Goal: Task Accomplishment & Management: Use online tool/utility

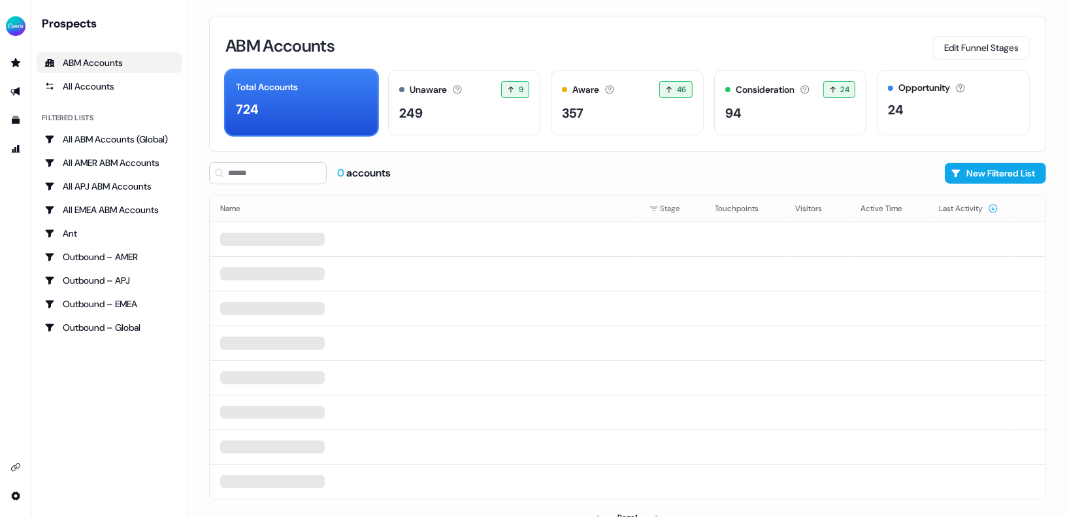
click at [110, 392] on div "Prospects ABM Accounts All Accounts Filtered lists All ABM Accounts (Global) Al…" at bounding box center [110, 259] width 146 height 486
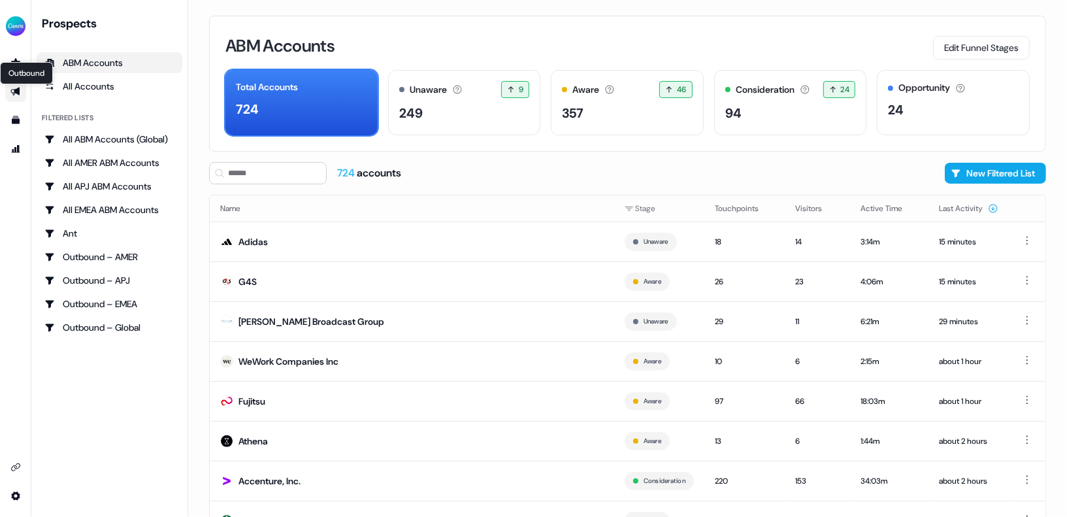
click at [16, 92] on icon "Go to outbound experience" at bounding box center [14, 92] width 9 height 8
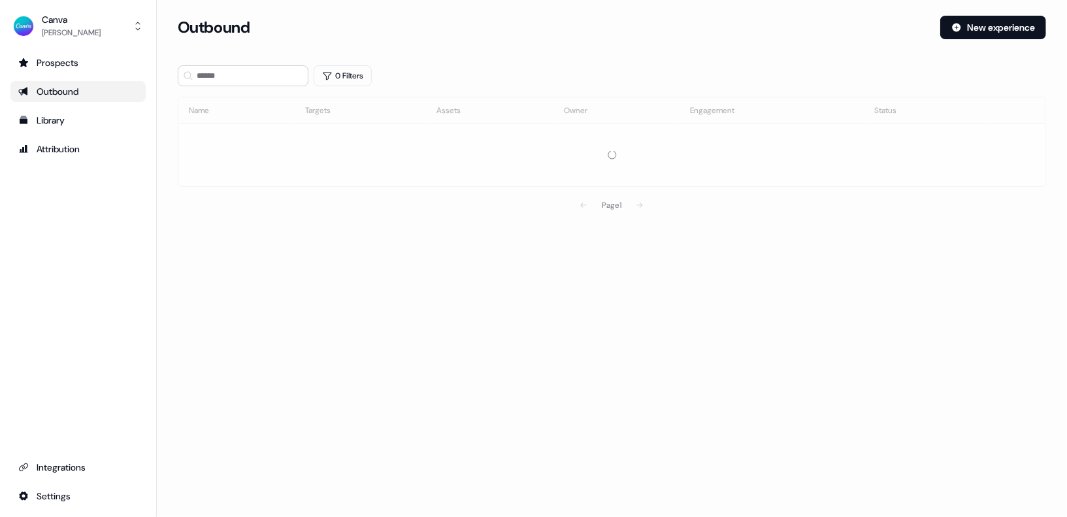
click at [86, 99] on link "Outbound" at bounding box center [77, 91] width 135 height 21
click at [234, 73] on input at bounding box center [243, 75] width 131 height 21
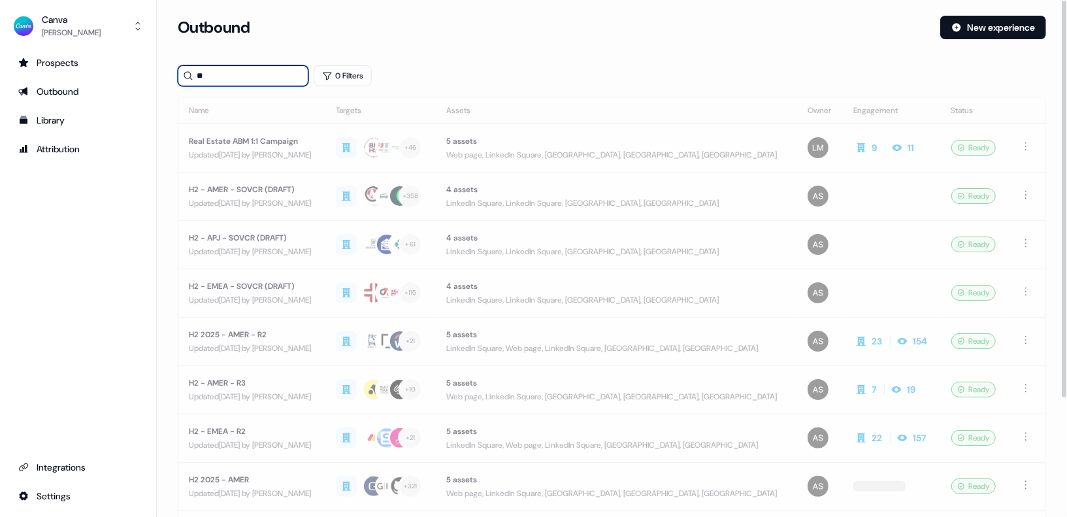
type input "**"
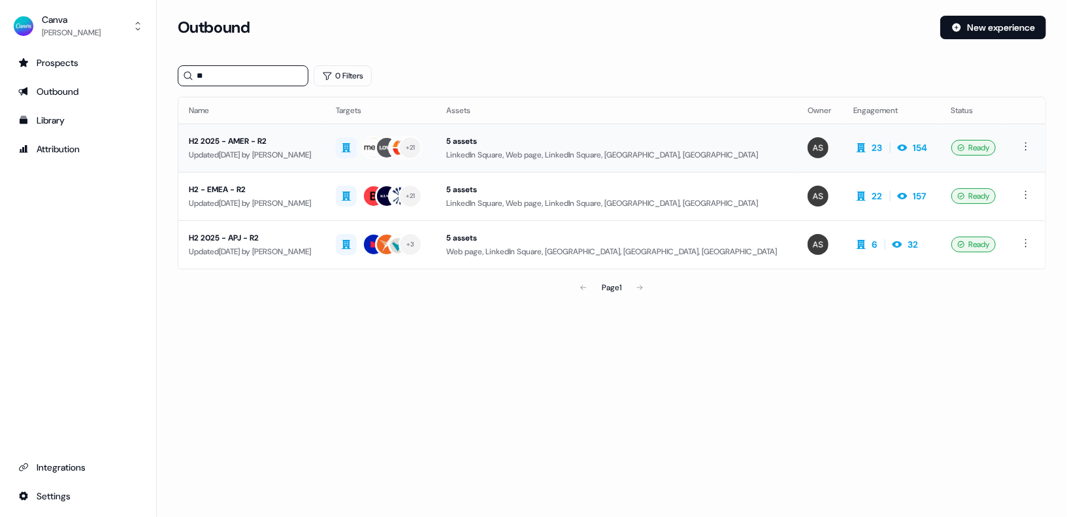
click at [237, 158] on div "Updated 14 days ago by Audrey Barrie" at bounding box center [252, 154] width 126 height 13
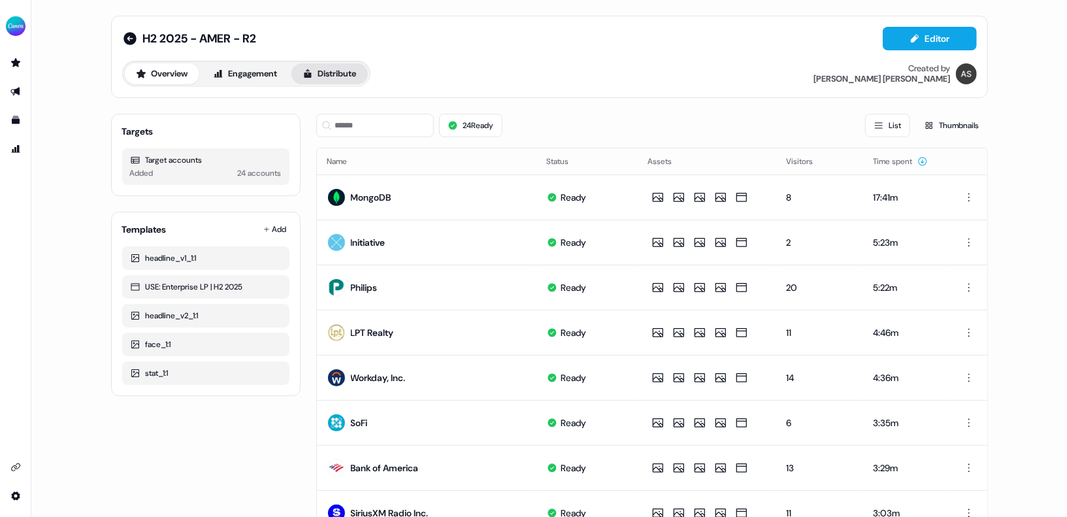
click at [356, 65] on button "Distribute" at bounding box center [330, 73] width 76 height 21
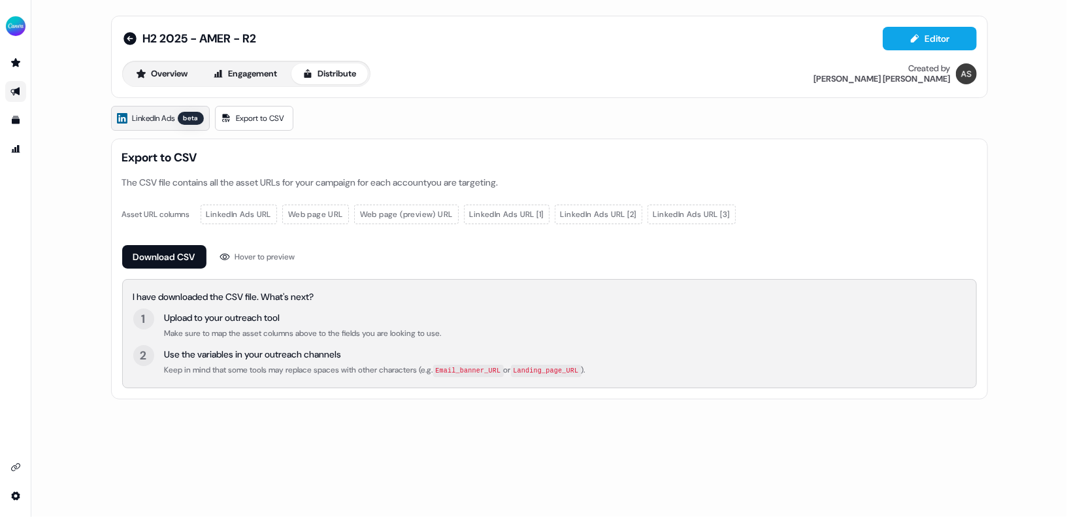
click at [151, 125] on link "LinkedIn Ads beta" at bounding box center [160, 118] width 99 height 25
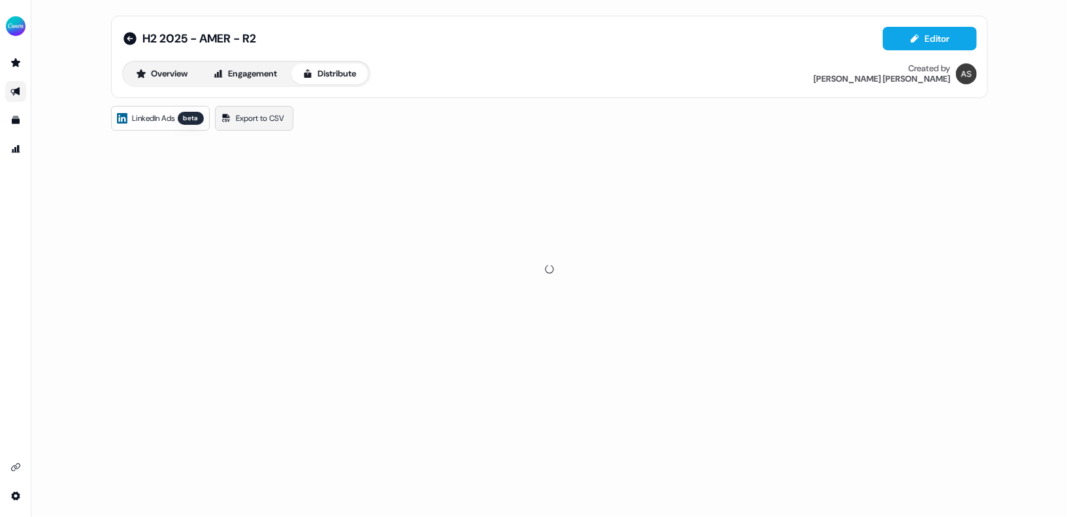
click at [249, 116] on span "Export to CSV" at bounding box center [261, 118] width 48 height 13
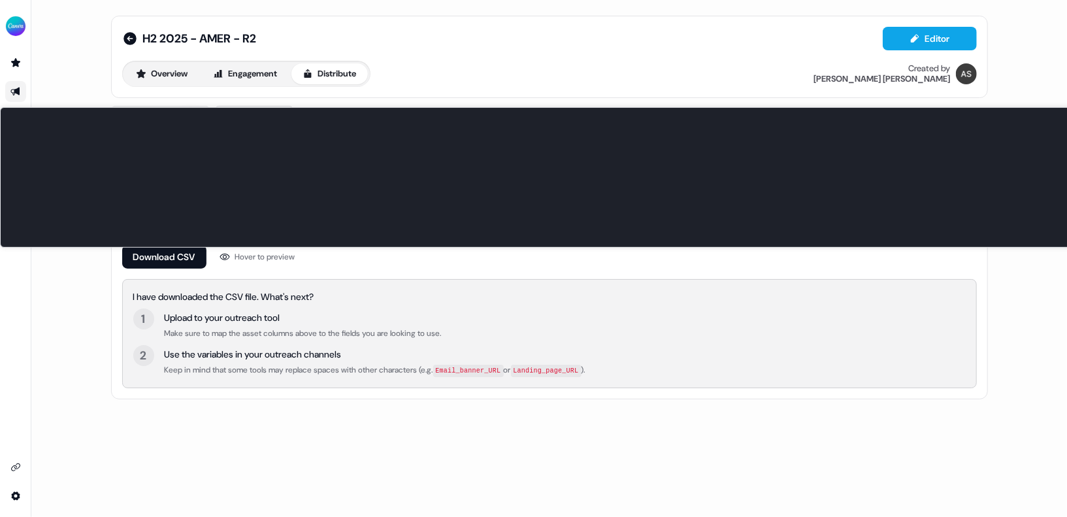
click at [238, 256] on div "Hover to preview" at bounding box center [265, 256] width 60 height 13
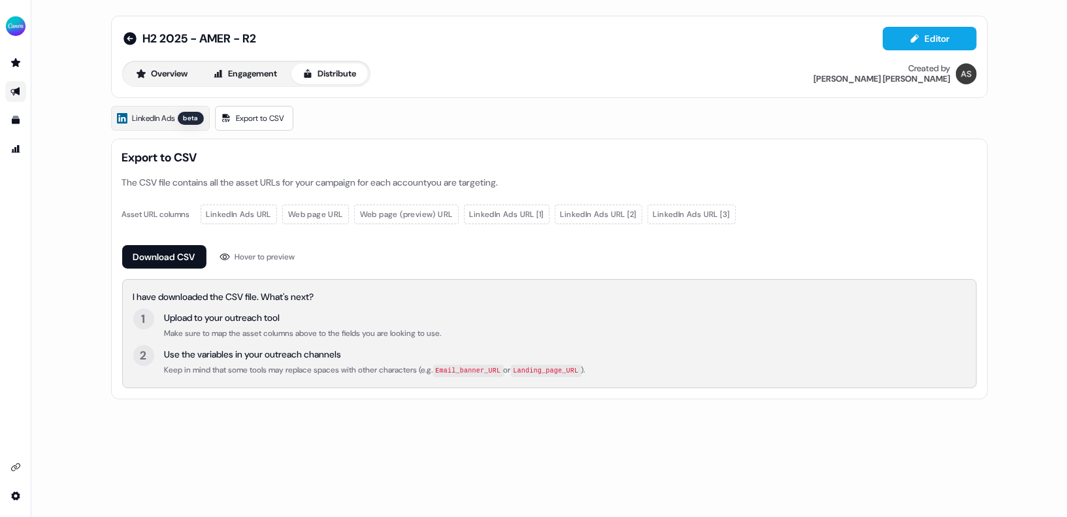
click at [226, 428] on div "H2 2025 - AMER - R2 Editor Overview Engagement Distribute Created by Anna Sims …" at bounding box center [549, 258] width 1036 height 517
click at [162, 258] on button "Download CSV" at bounding box center [164, 257] width 84 height 24
click at [203, 97] on div "H2 2025 - AMER - R2 Editor Overview Engagement Distribute Created by Anna Sims …" at bounding box center [549, 207] width 909 height 415
click at [169, 108] on link "LinkedIn Ads beta" at bounding box center [160, 118] width 99 height 25
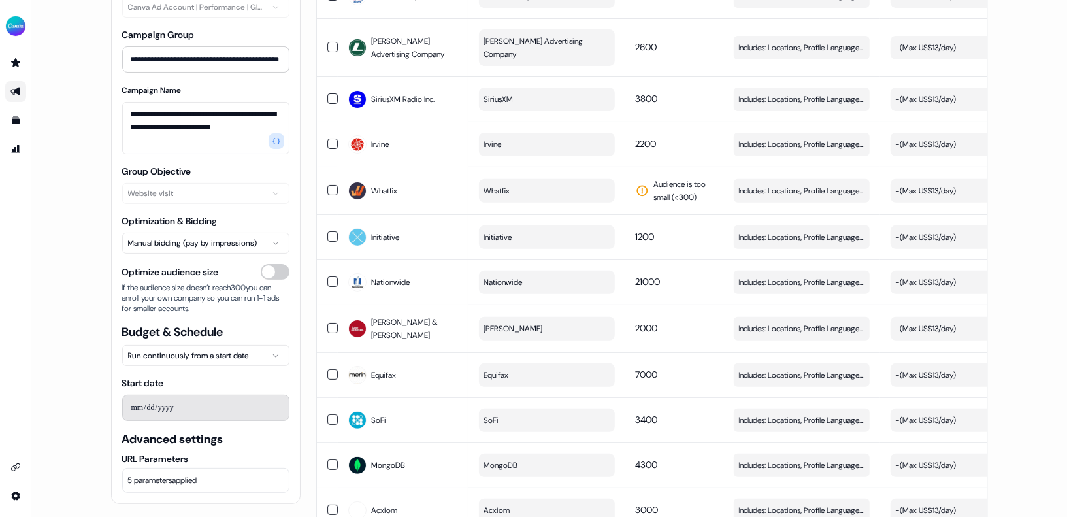
scroll to position [71, 0]
click at [167, 482] on span "5 parameters applied" at bounding box center [162, 480] width 69 height 13
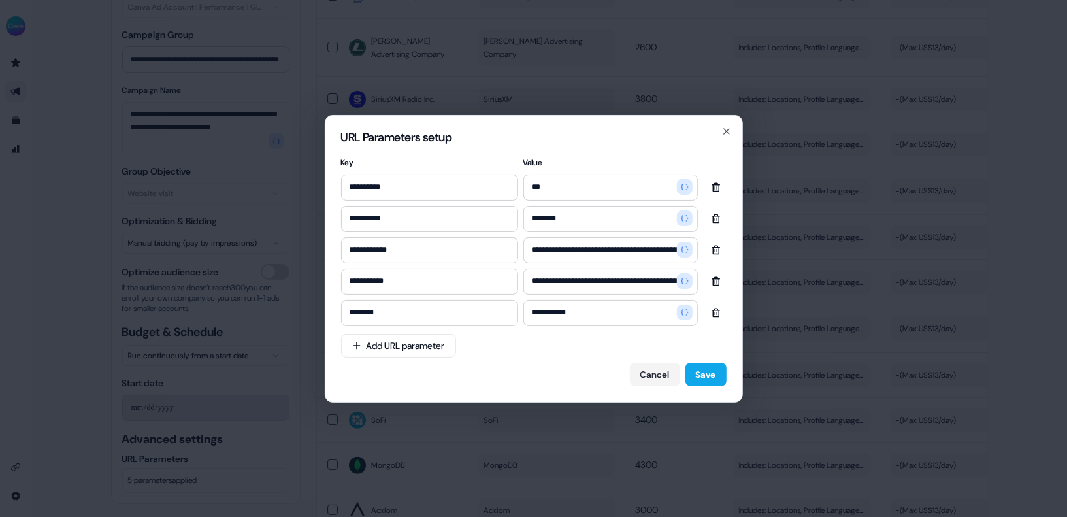
click at [726, 137] on h2 "URL Parameters setup" at bounding box center [534, 137] width 386 height 12
click at [731, 132] on icon "button" at bounding box center [727, 131] width 10 height 10
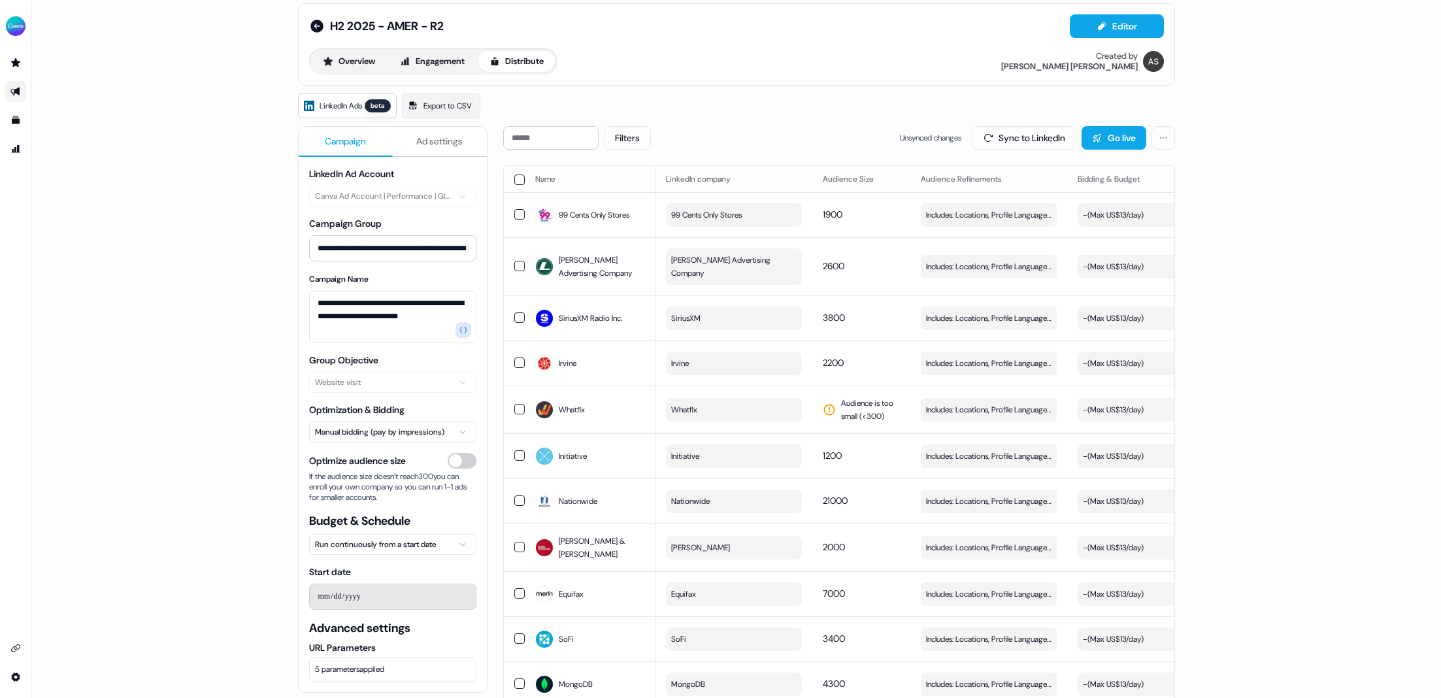
scroll to position [14, 0]
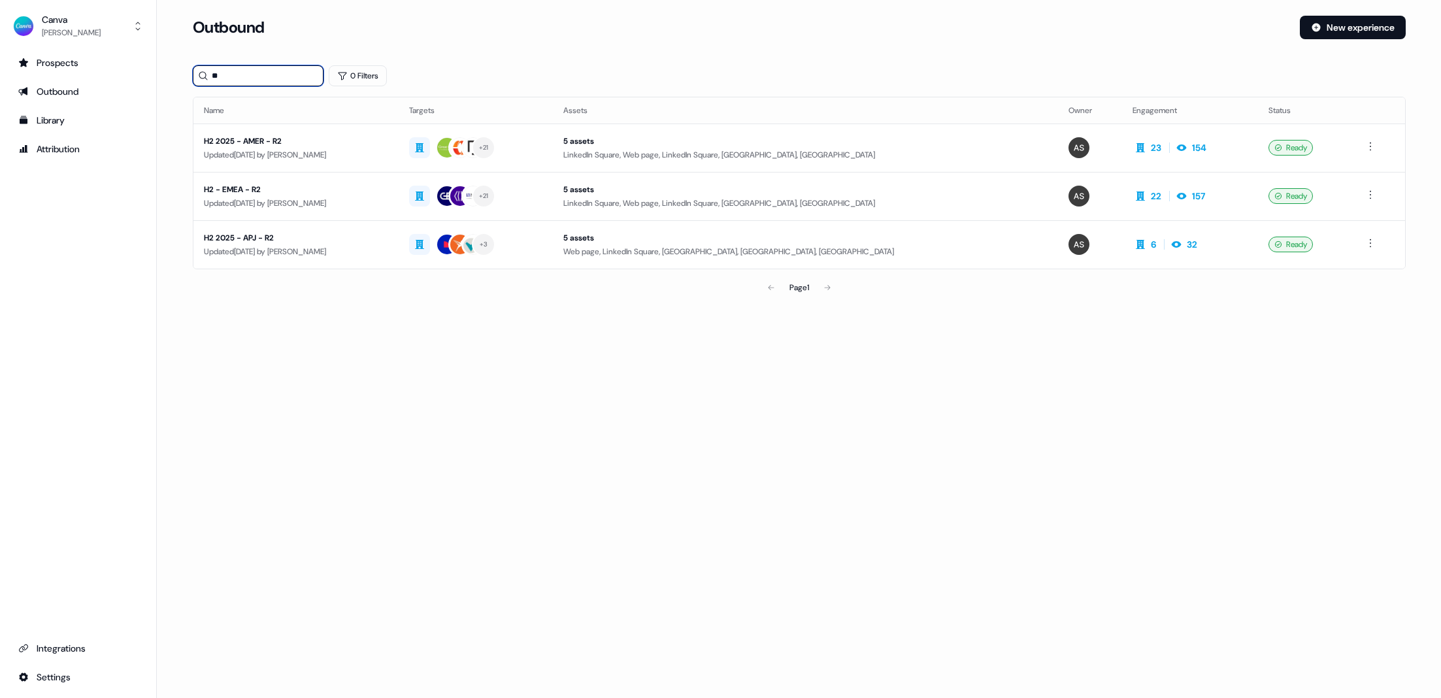
click at [259, 77] on input "**" at bounding box center [258, 75] width 131 height 21
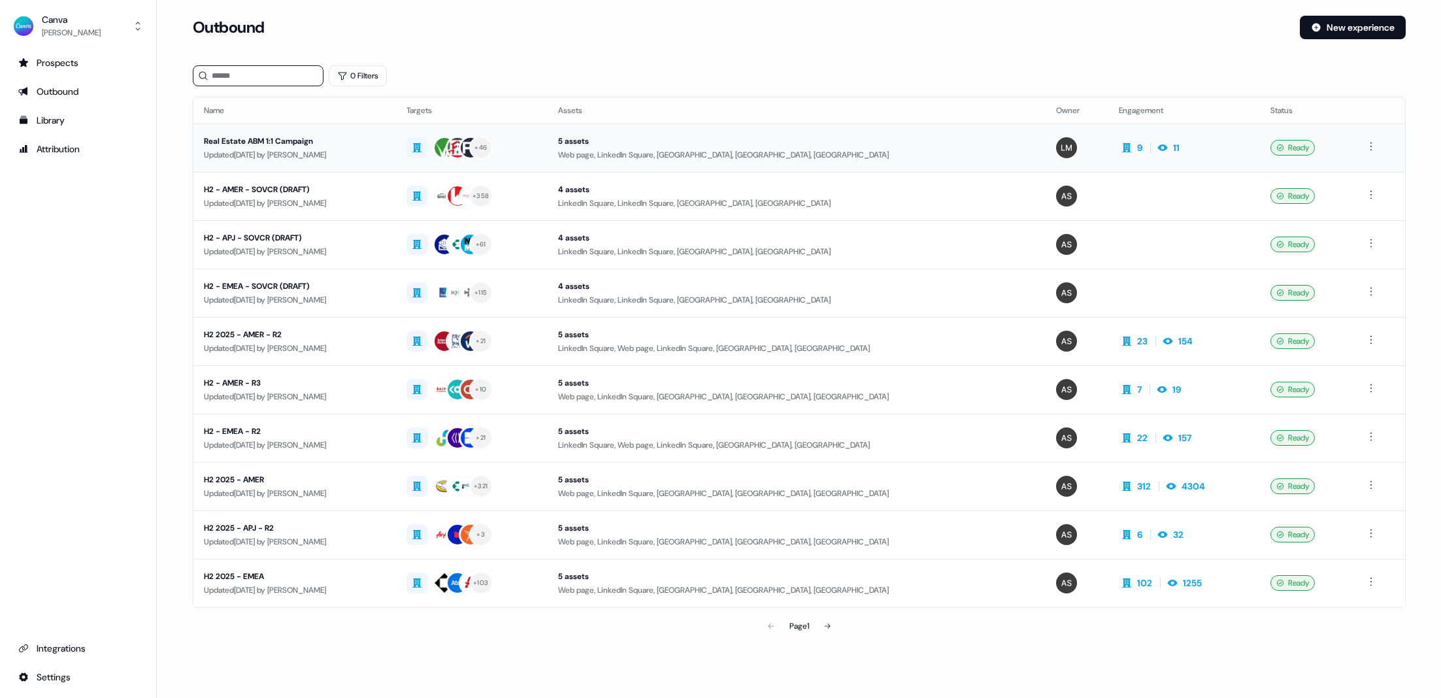
click at [360, 146] on div "Real Estate ABM 1:1 Campaign" at bounding box center [295, 141] width 182 height 13
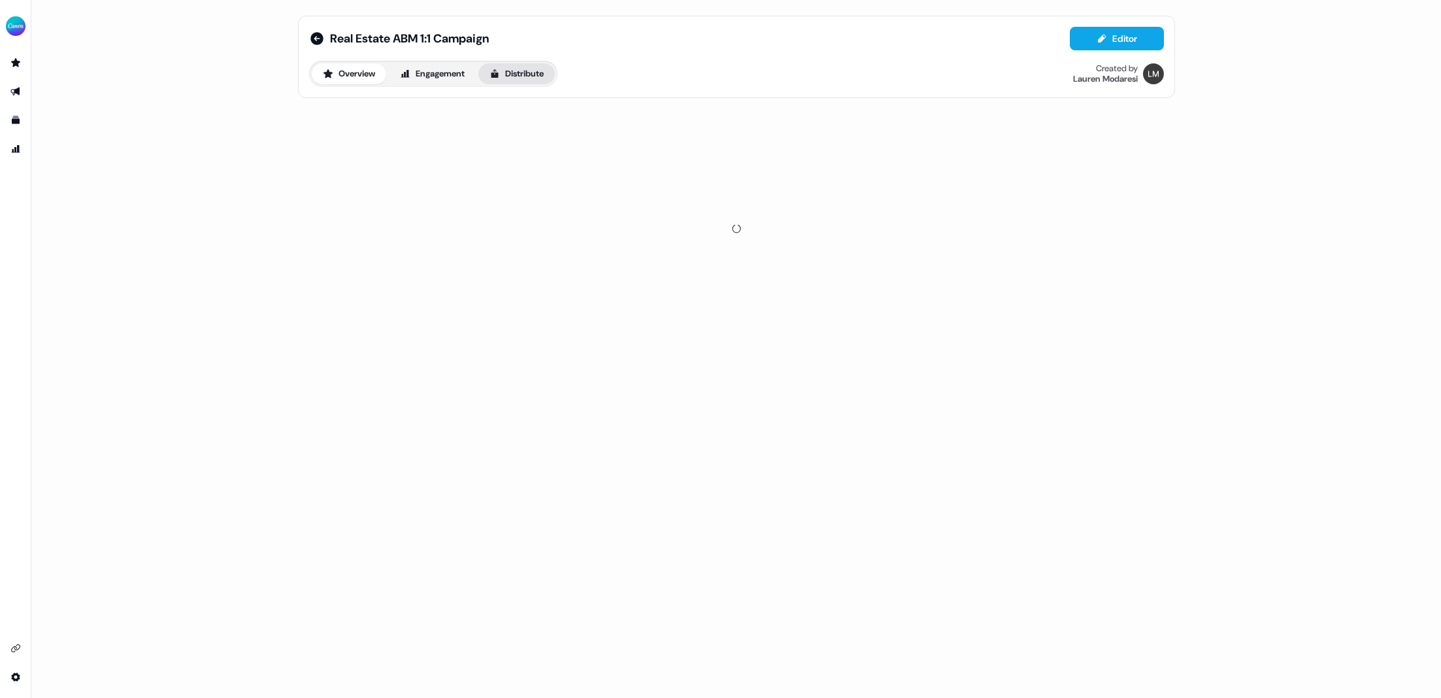
click at [524, 70] on button "Distribute" at bounding box center [516, 73] width 76 height 21
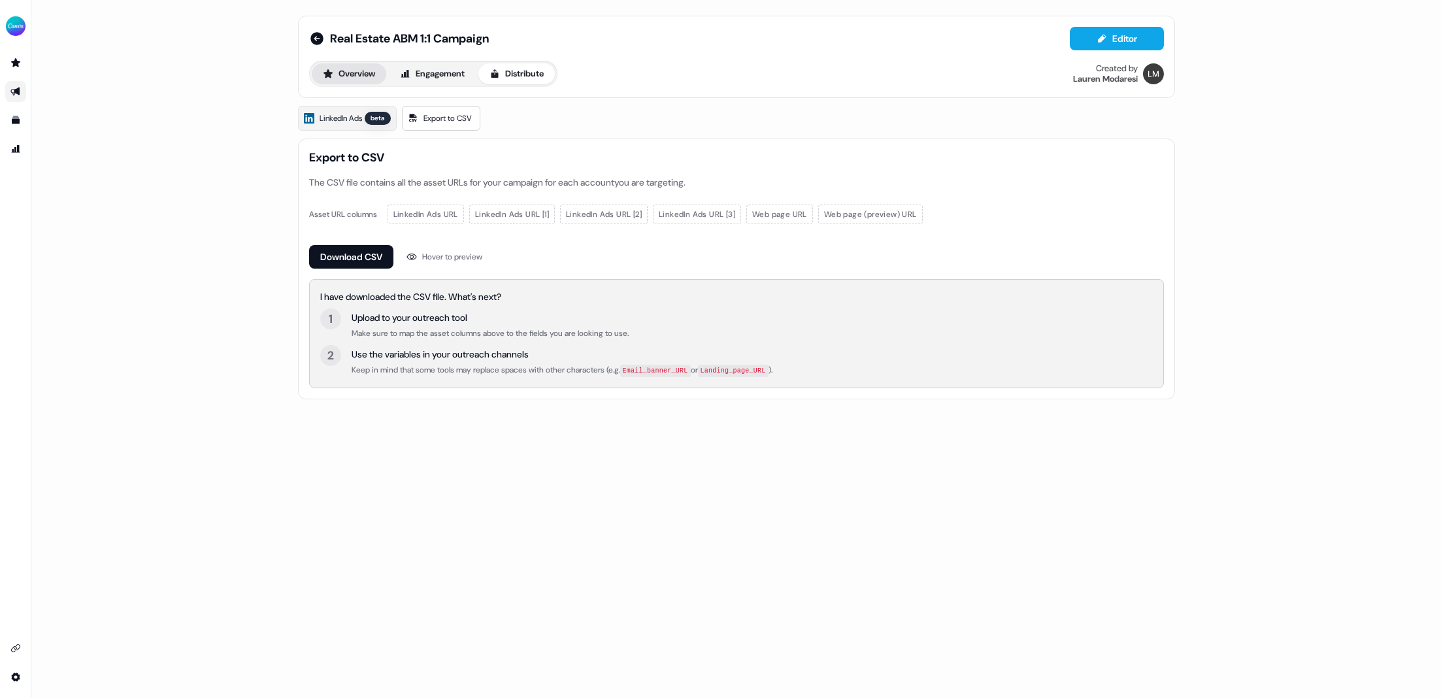
click at [351, 71] on button "Overview" at bounding box center [349, 73] width 75 height 21
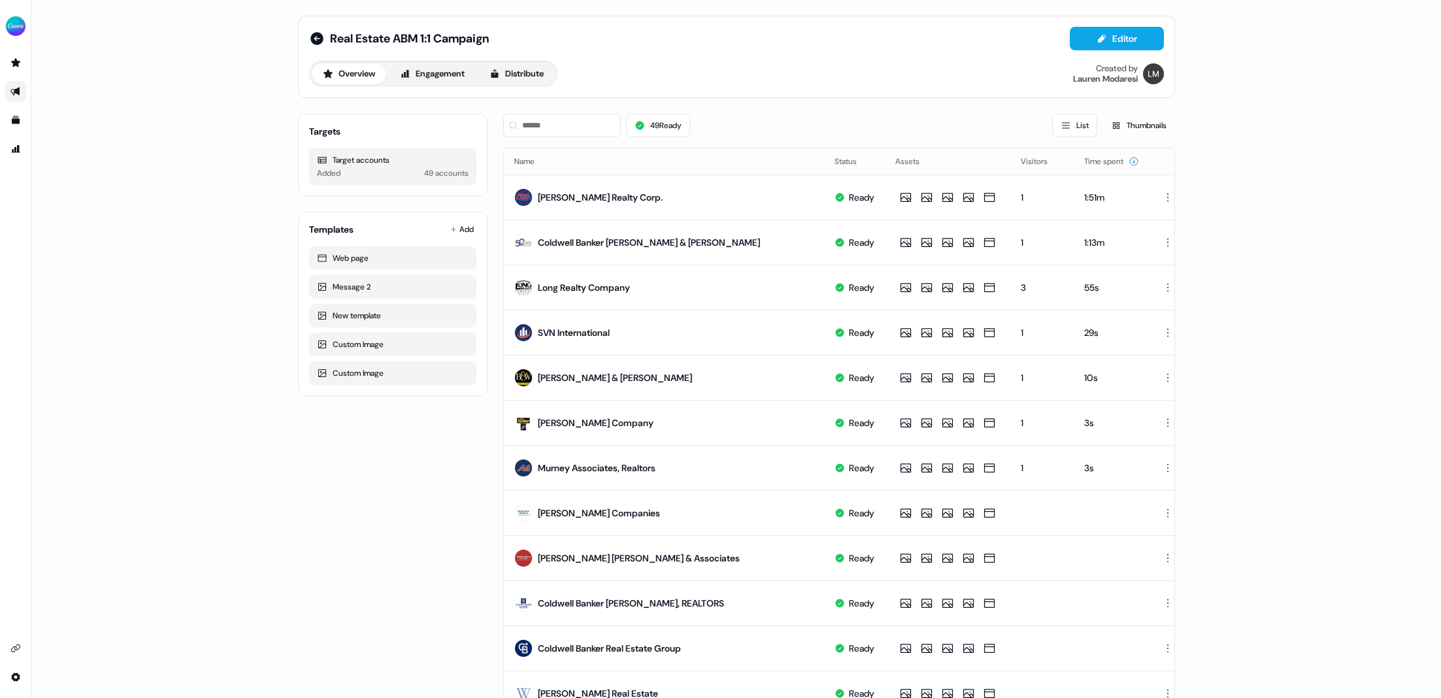
click at [160, 272] on div "Real Estate ABM 1:1 Campaign Editor Overview Engagement Distribute Created by L…" at bounding box center [736, 349] width 1410 height 698
click at [199, 512] on div "Real Estate ABM 1:1 Campaign Editor Overview Engagement Distribute Created by L…" at bounding box center [736, 349] width 1410 height 698
click at [27, 428] on div "side nav menu" at bounding box center [15, 369] width 31 height 635
click at [362, 516] on div "Targets Target accounts Added 49 accounts Templates Add Web page Message 2 New …" at bounding box center [393, 603] width 190 height 1000
click at [512, 59] on div "Real Estate ABM 1:1 Campaign Editor Overview Engagement Distribute Created by L…" at bounding box center [736, 57] width 855 height 60
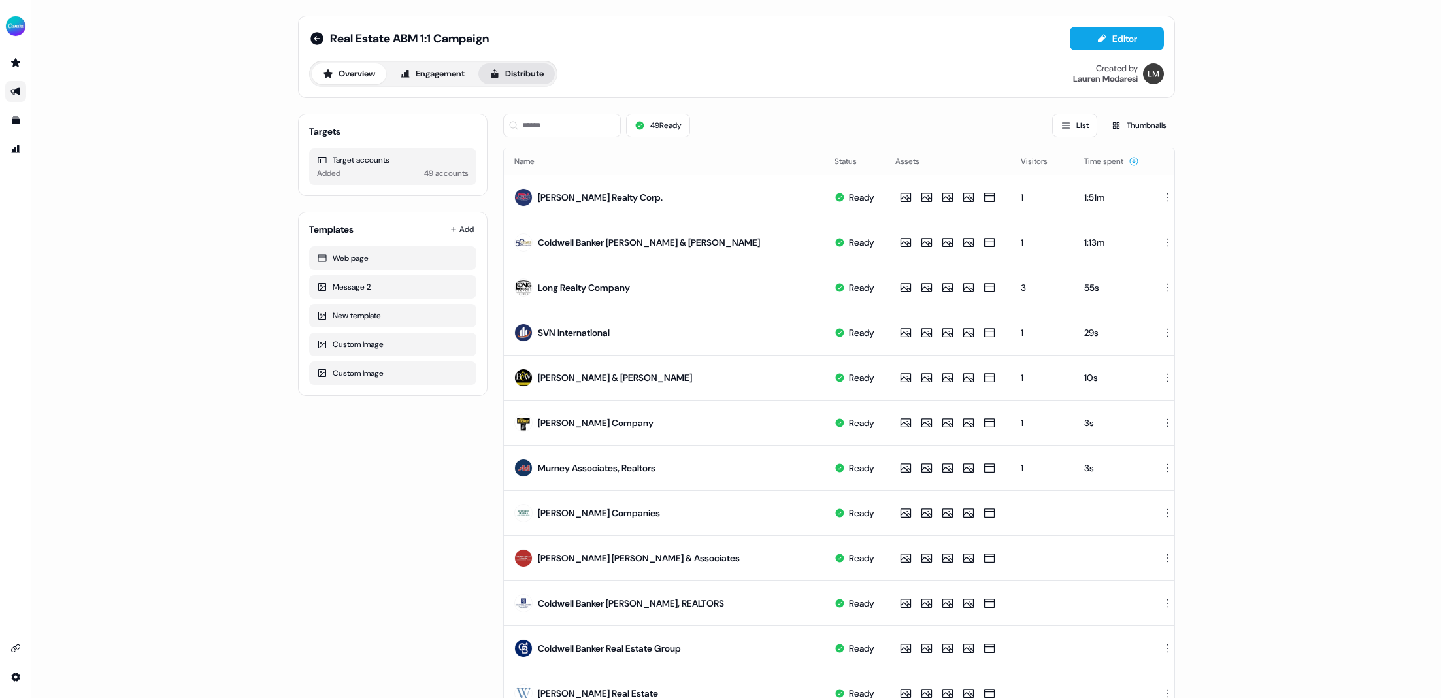
click at [514, 74] on button "Distribute" at bounding box center [516, 73] width 76 height 21
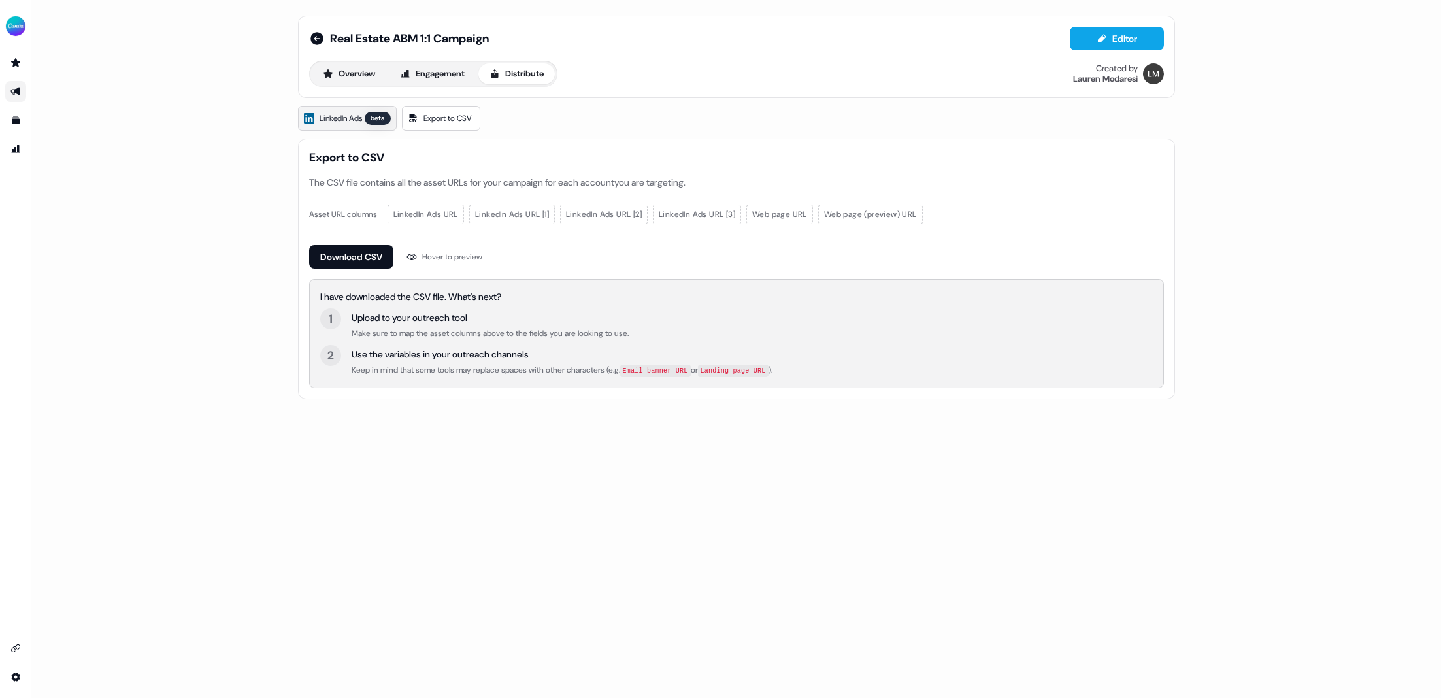
click at [336, 120] on span "LinkedIn Ads" at bounding box center [341, 118] width 42 height 13
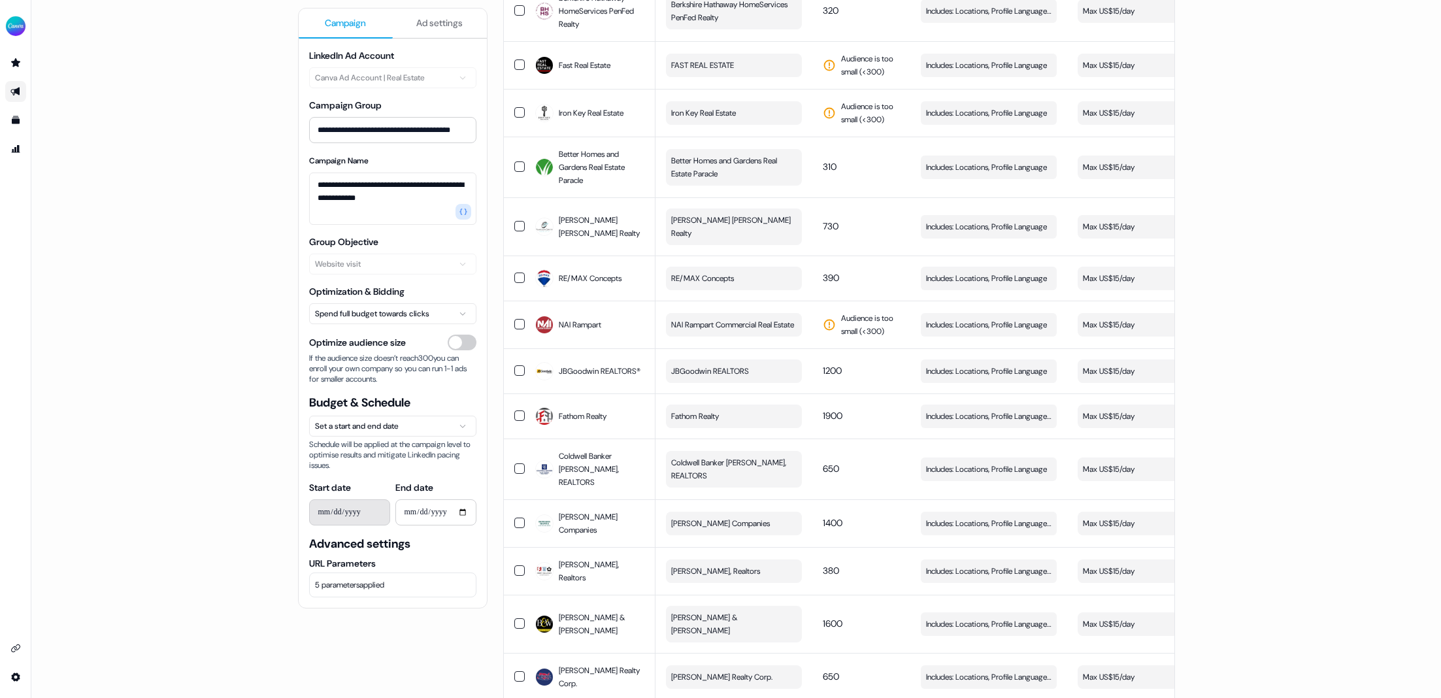
scroll to position [428, 0]
click at [352, 516] on span "5 parameters applied" at bounding box center [349, 585] width 69 height 13
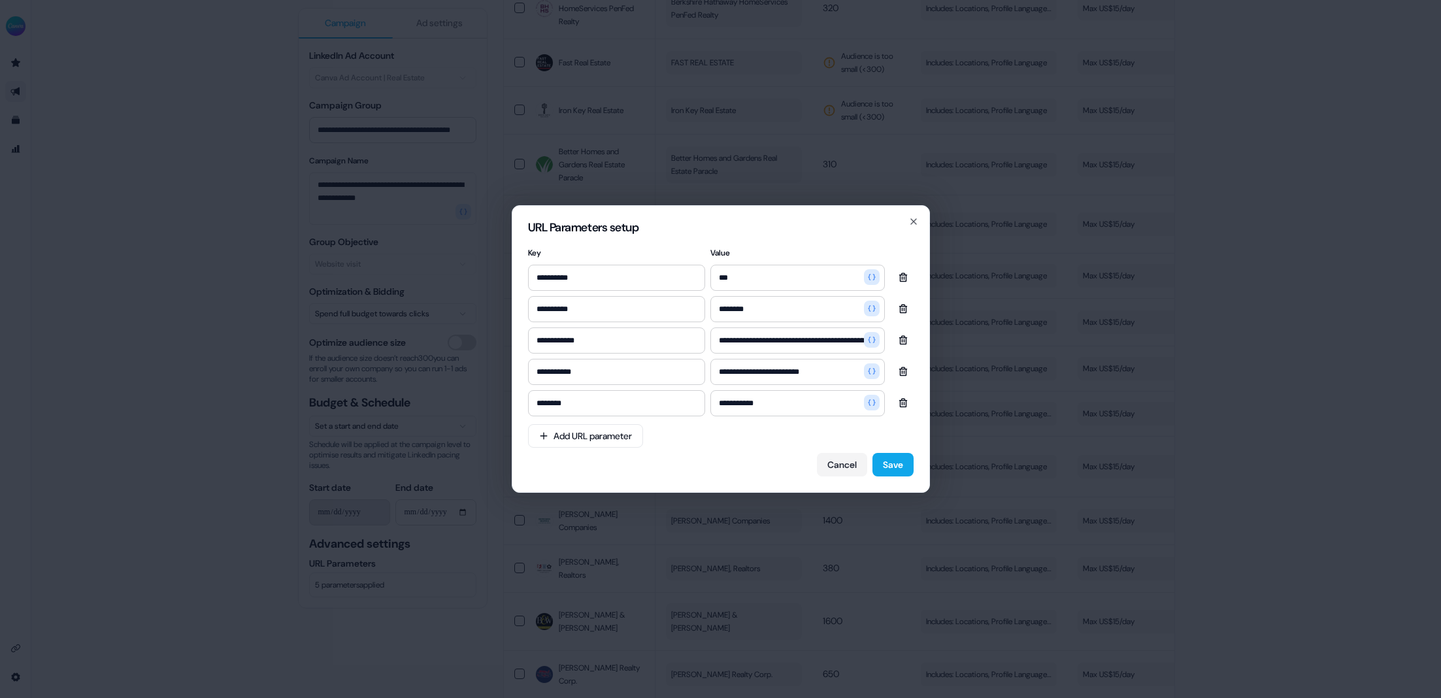
click at [743, 462] on div "Cancel Save" at bounding box center [721, 465] width 386 height 24
click at [913, 220] on icon "button" at bounding box center [914, 221] width 10 height 10
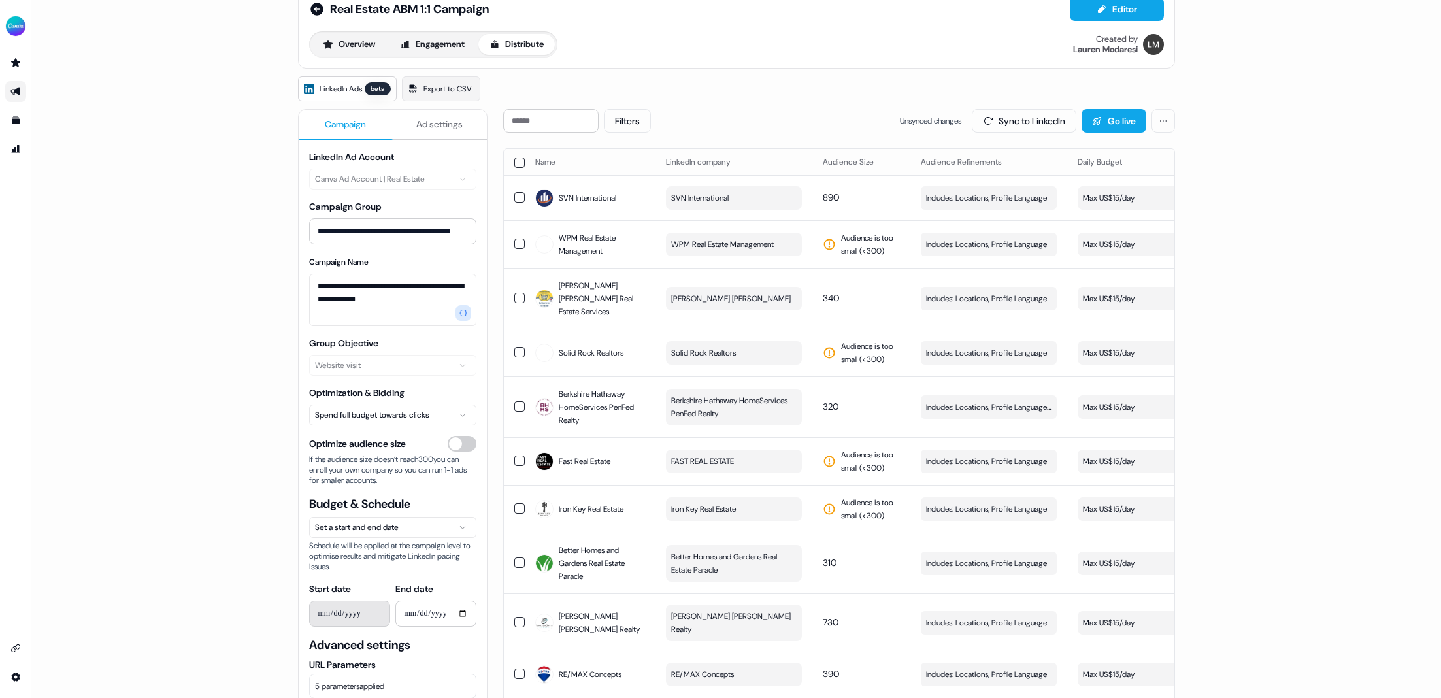
scroll to position [0, 0]
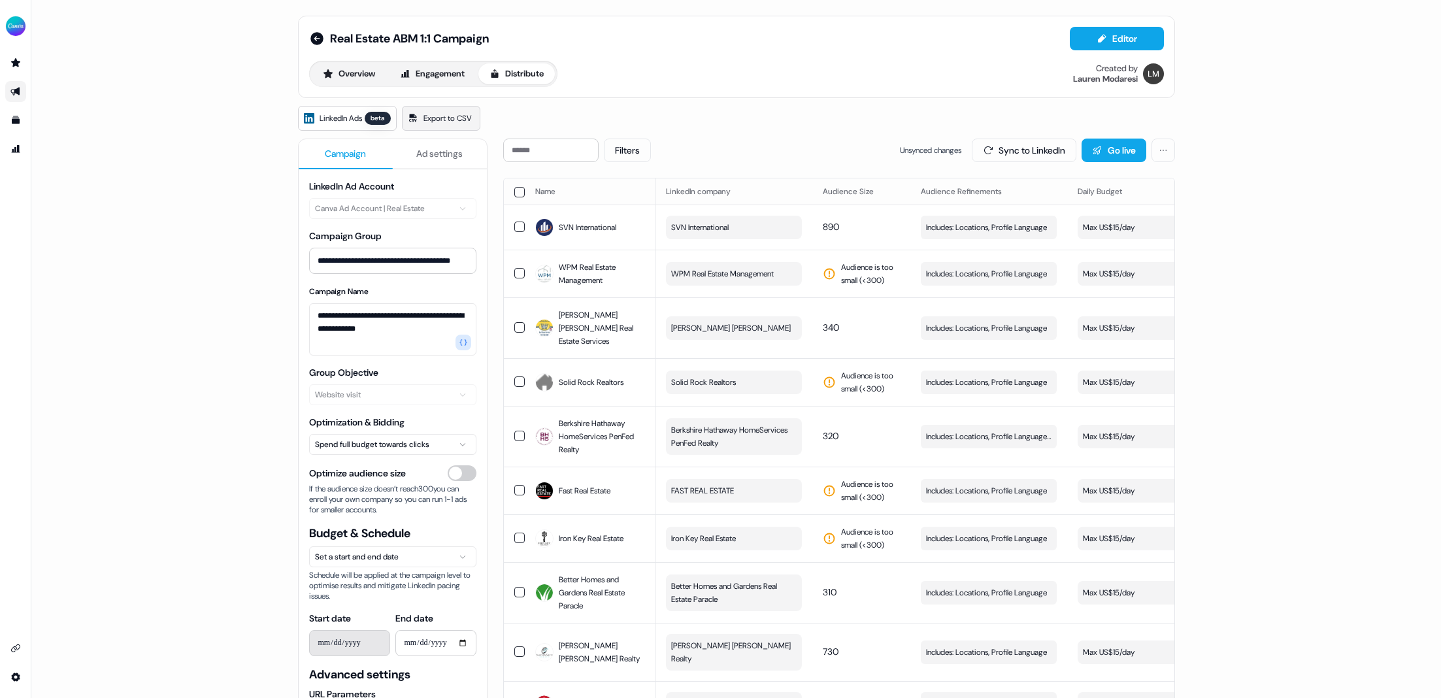
click at [434, 112] on span "Export to CSV" at bounding box center [448, 118] width 48 height 13
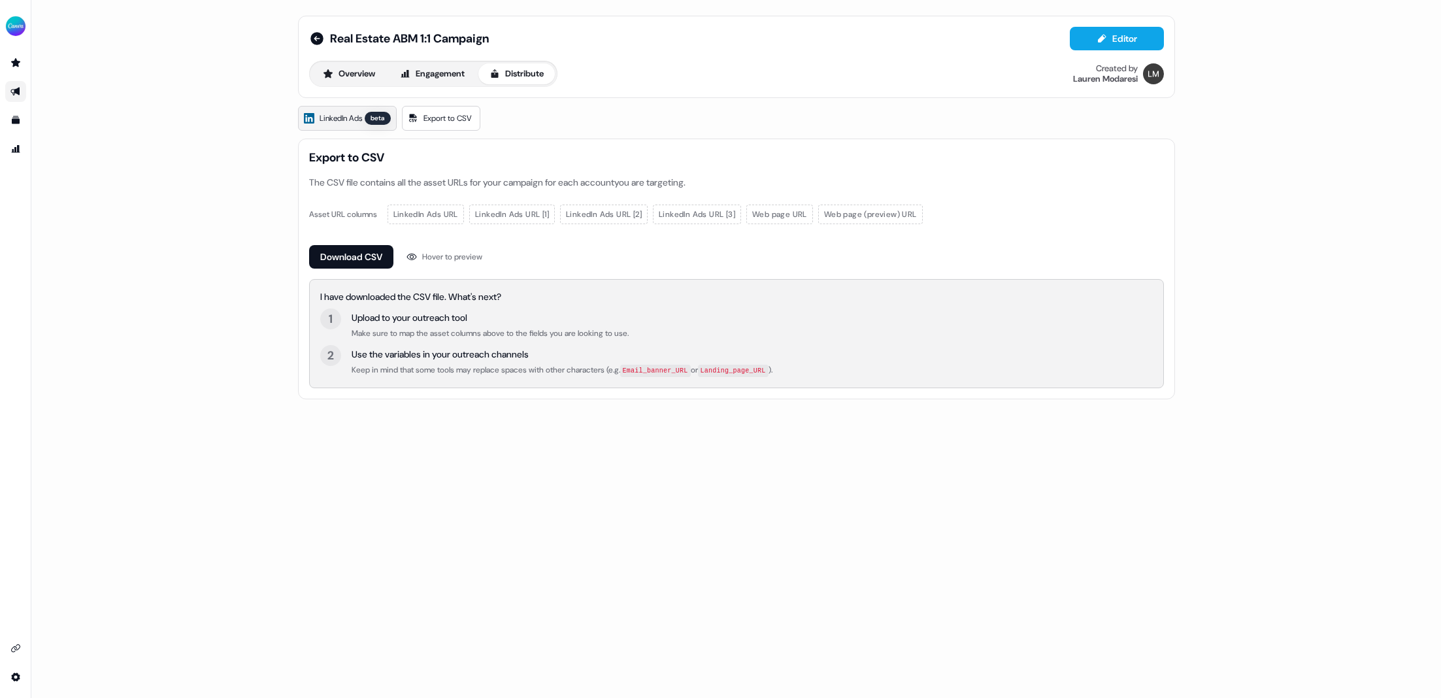
click at [353, 115] on span "LinkedIn Ads" at bounding box center [341, 118] width 42 height 13
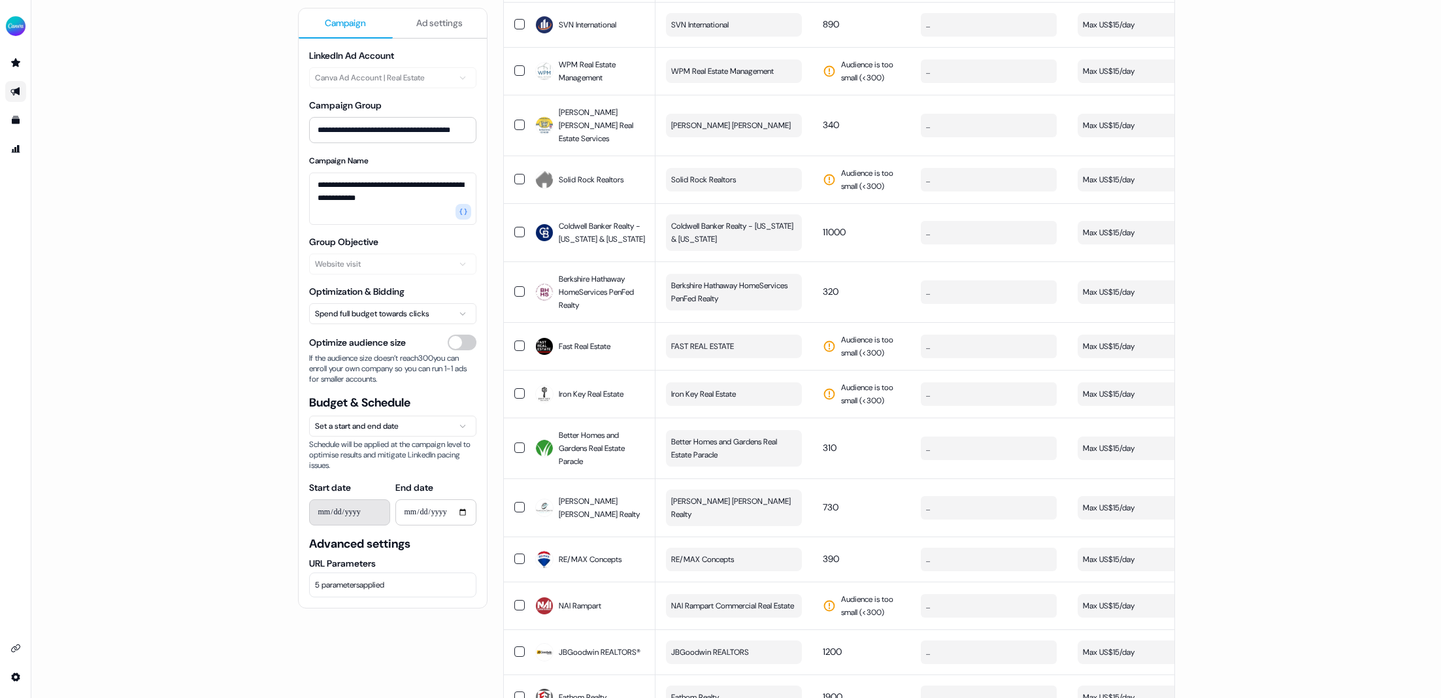
scroll to position [277, 0]
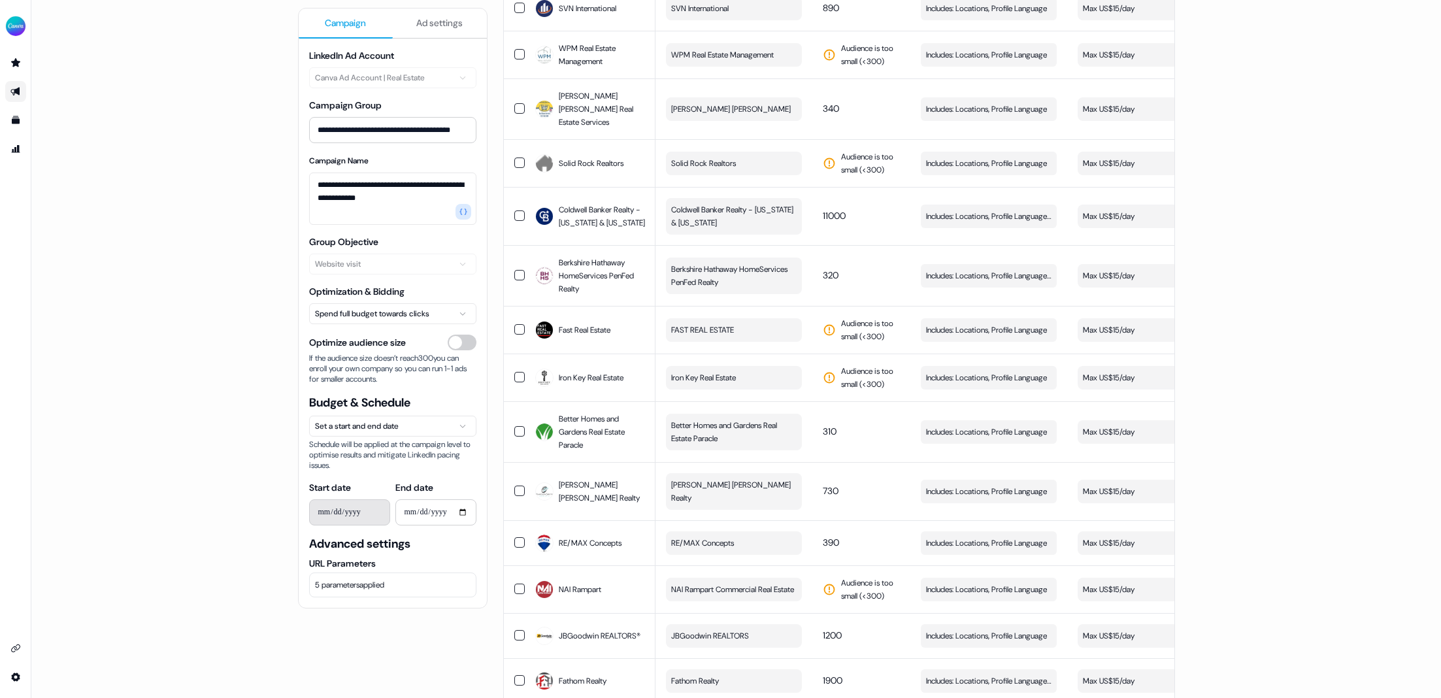
click at [360, 586] on span "5 parameters applied" at bounding box center [349, 585] width 69 height 13
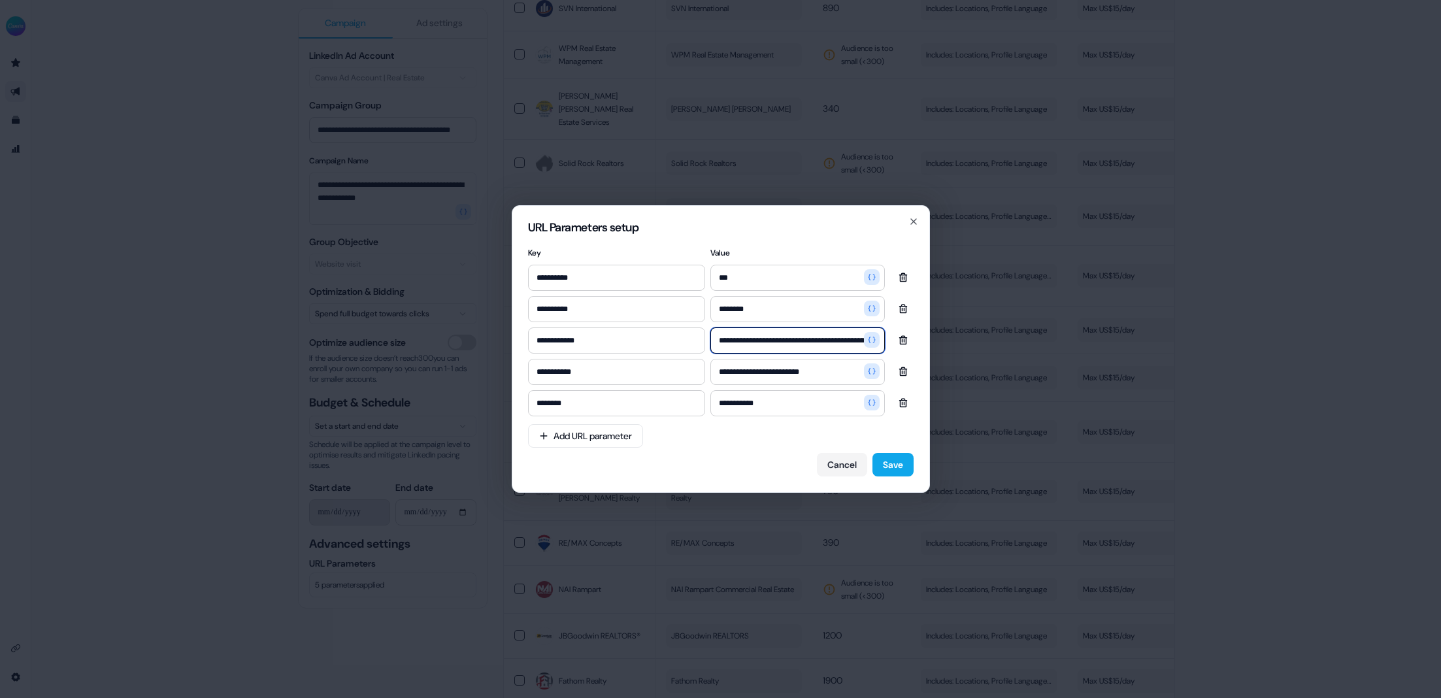
click at [762, 345] on input "**********" at bounding box center [798, 340] width 175 height 26
click at [762, 345] on input "**********" at bounding box center [797, 340] width 175 height 26
paste input
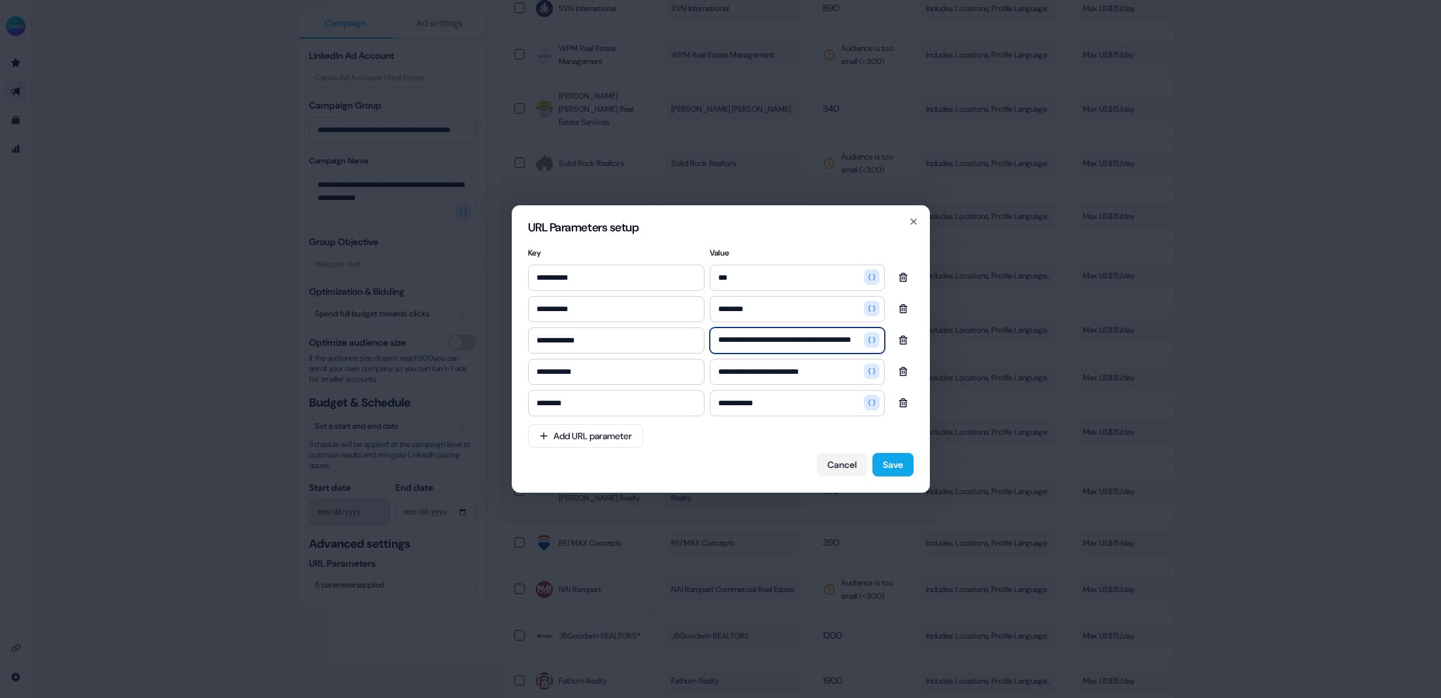
type input "**********"
click at [743, 455] on div "Cancel Save" at bounding box center [721, 465] width 386 height 24
click at [704, 467] on div "Cancel Save" at bounding box center [721, 465] width 386 height 24
click at [892, 463] on button "Save" at bounding box center [893, 465] width 41 height 24
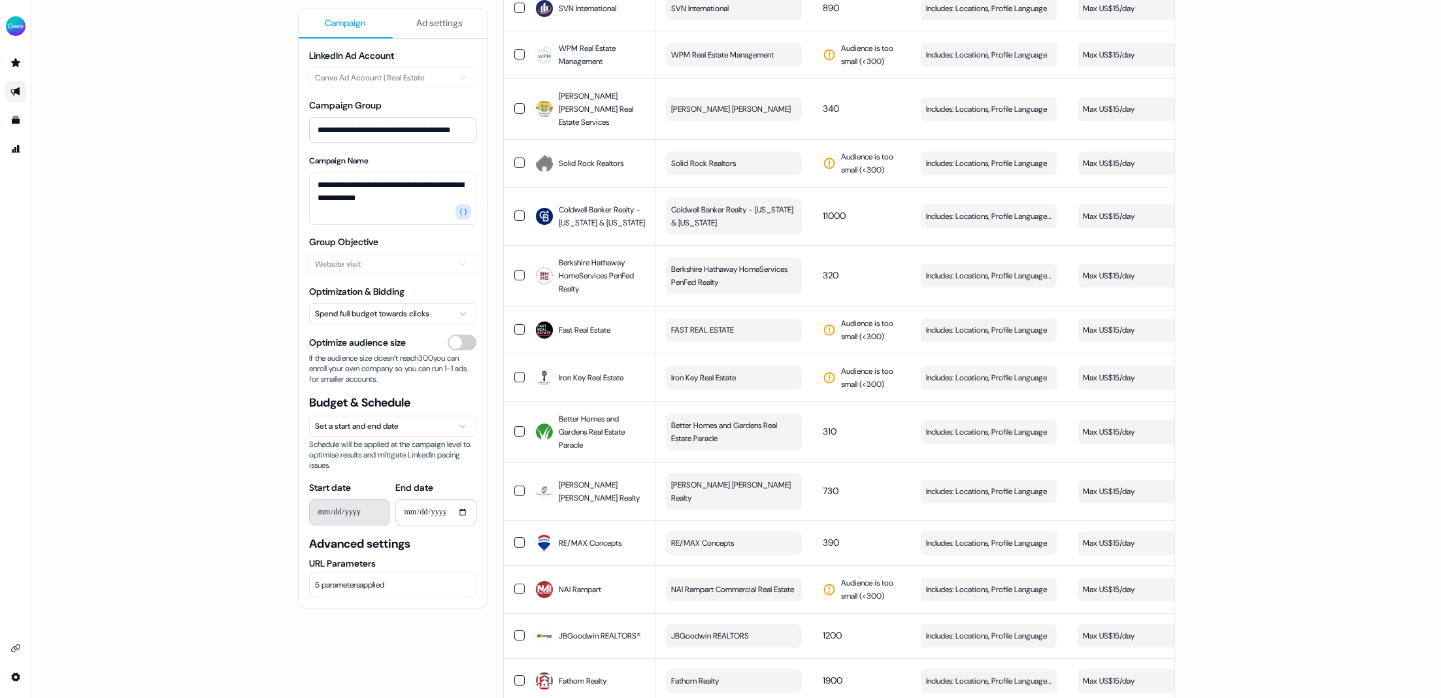
click at [156, 256] on div "**********" at bounding box center [736, 349] width 1410 height 698
